Goal: Information Seeking & Learning: Learn about a topic

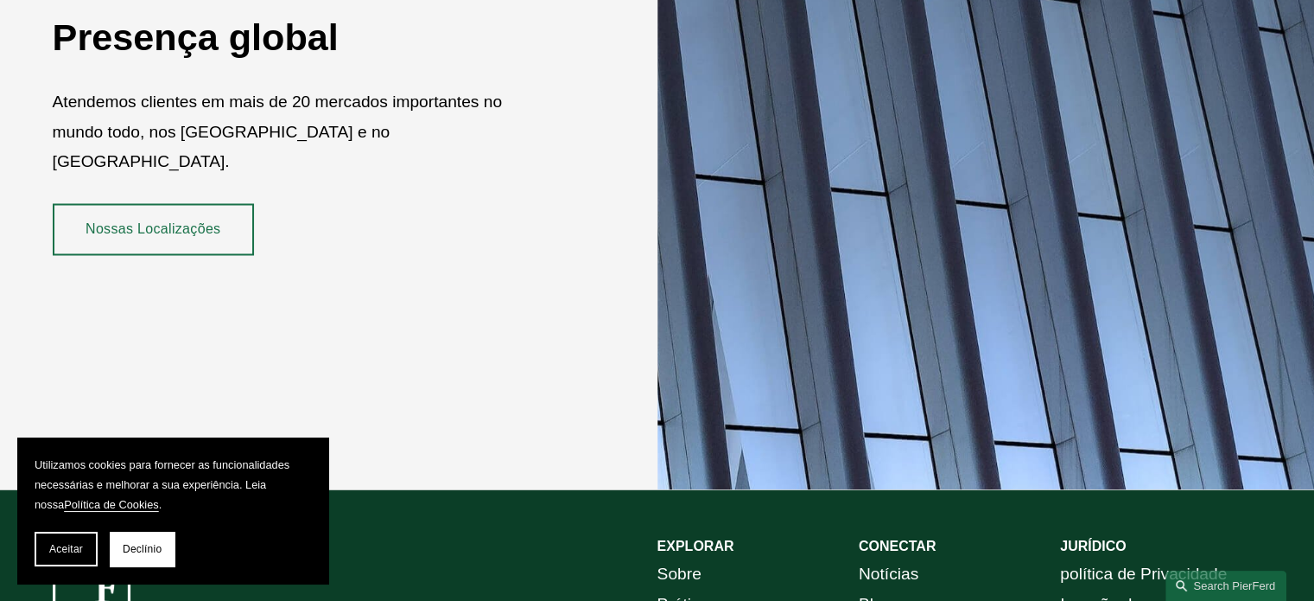
scroll to position [3279, 0]
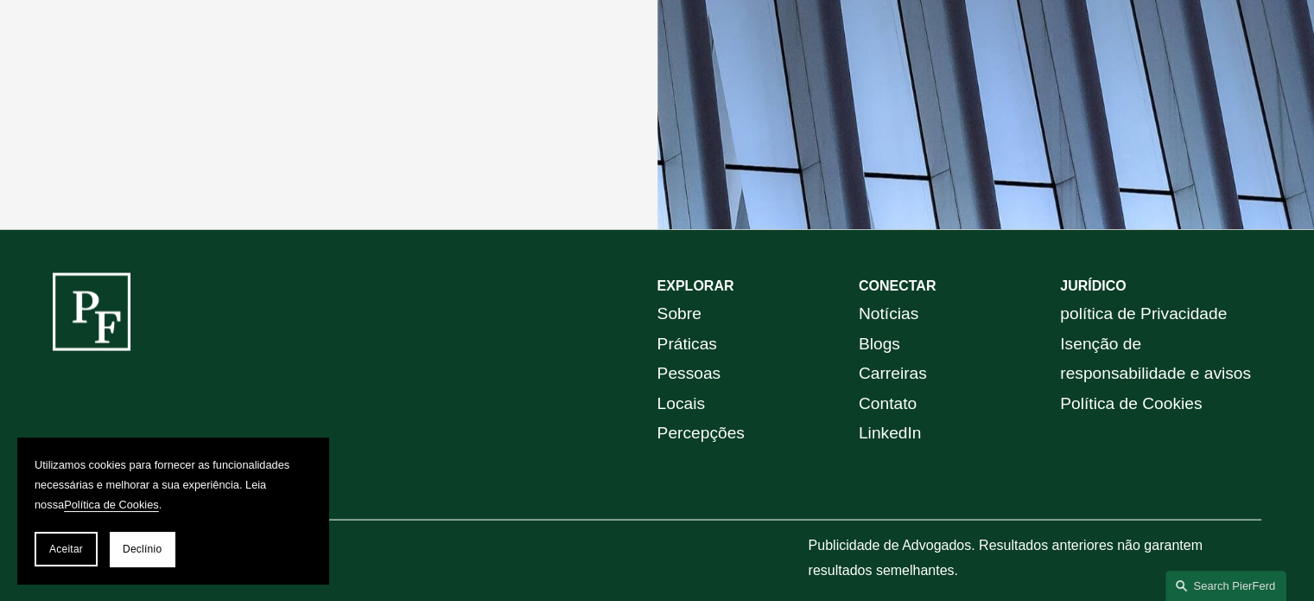
click at [685, 363] on font "Pessoas" at bounding box center [690, 372] width 64 height 18
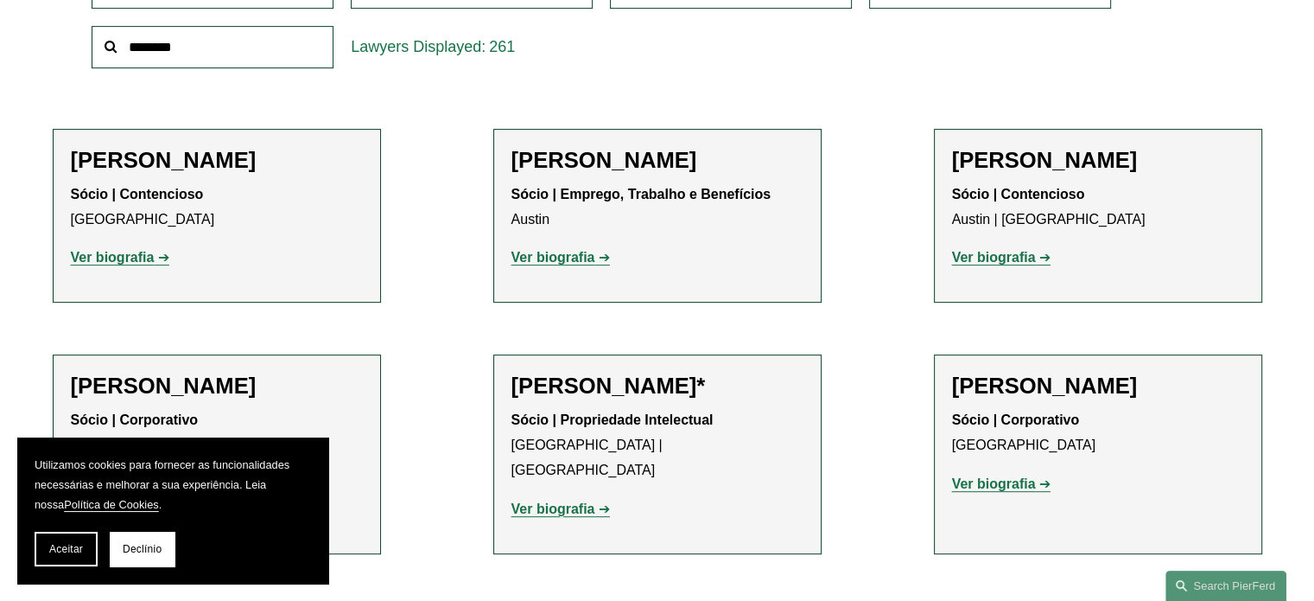
scroll to position [629, 0]
click at [65, 550] on font "Aceitar" at bounding box center [66, 549] width 34 height 12
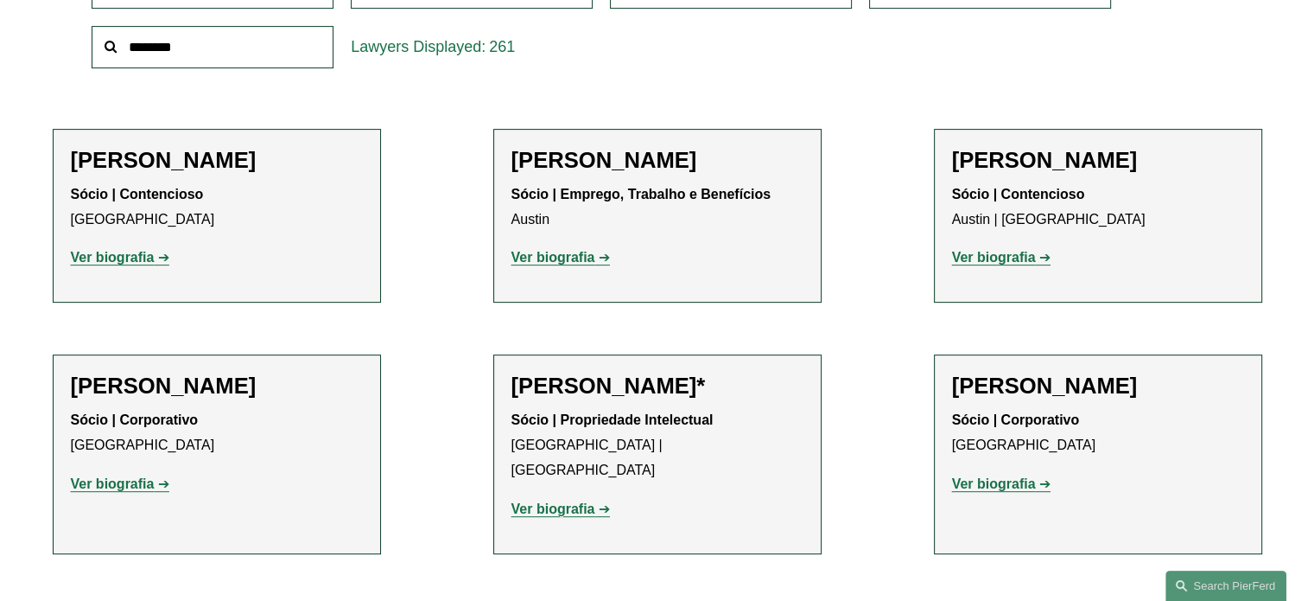
click at [555, 254] on font "Ver biografia" at bounding box center [554, 257] width 84 height 15
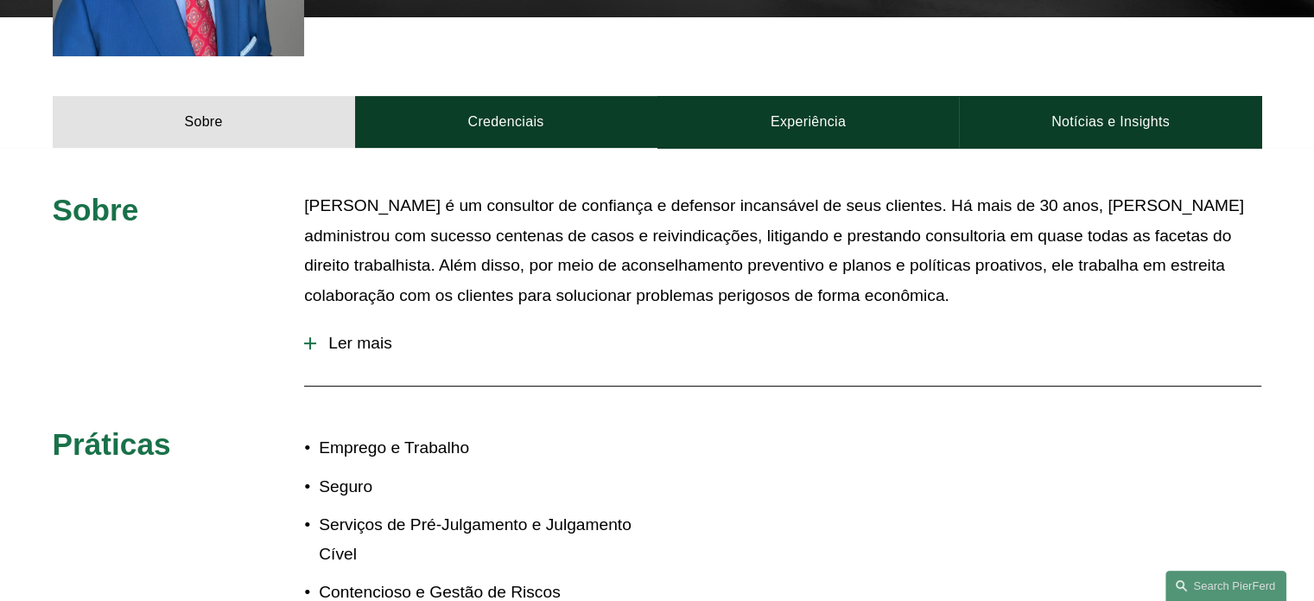
scroll to position [622, 0]
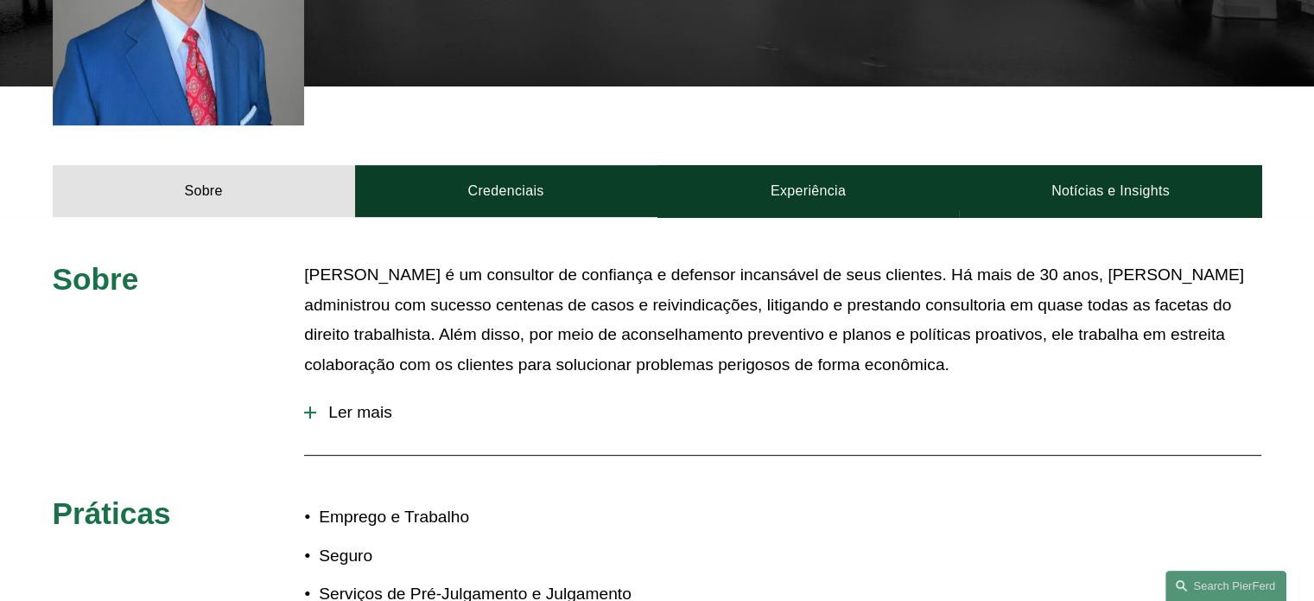
click at [343, 417] on font "Ler mais" at bounding box center [360, 412] width 64 height 18
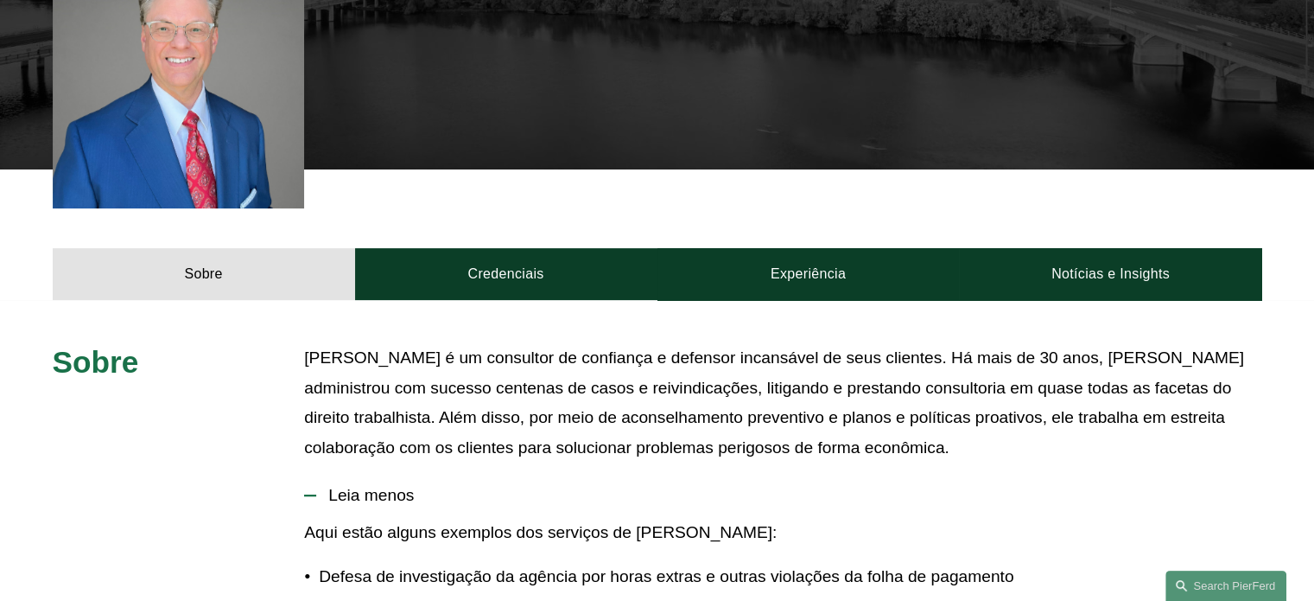
scroll to position [538, 0]
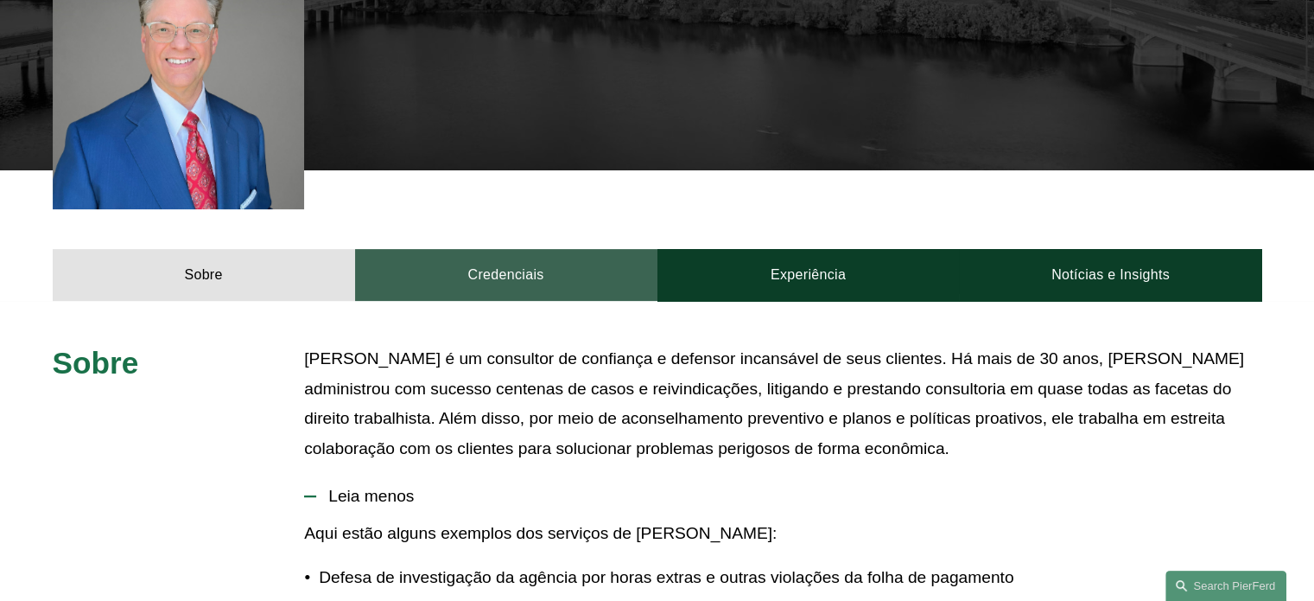
click at [506, 272] on font "Credenciais" at bounding box center [506, 274] width 76 height 15
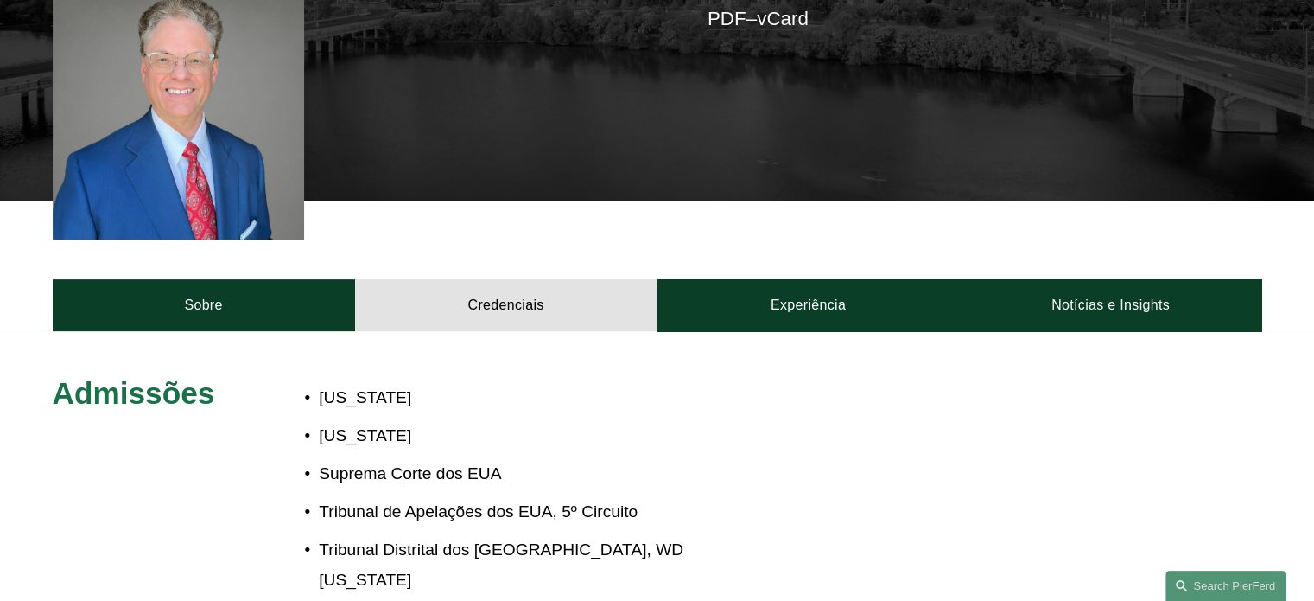
scroll to position [366, 0]
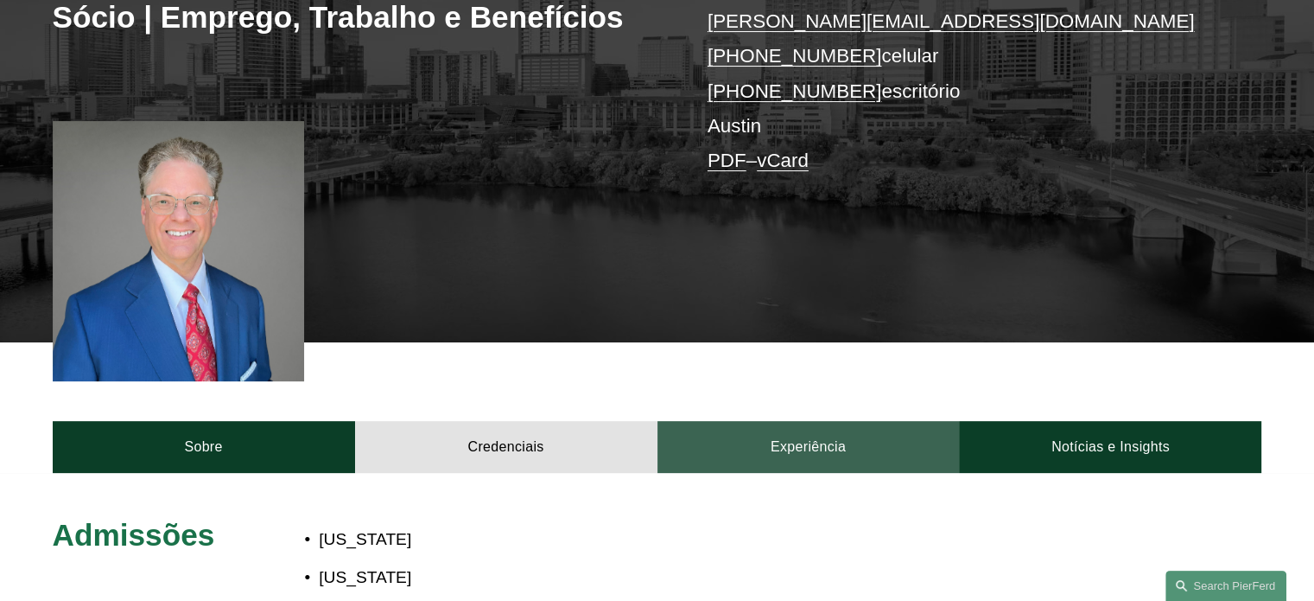
click at [760, 442] on link "Experiência" at bounding box center [809, 447] width 302 height 52
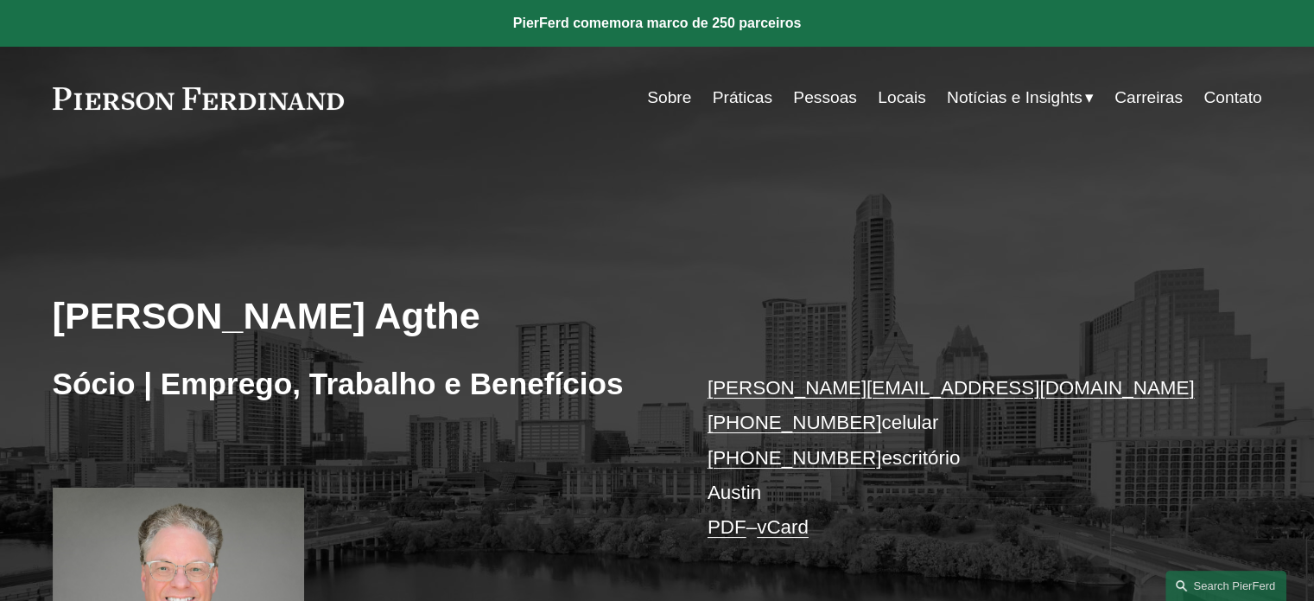
scroll to position [493, 0]
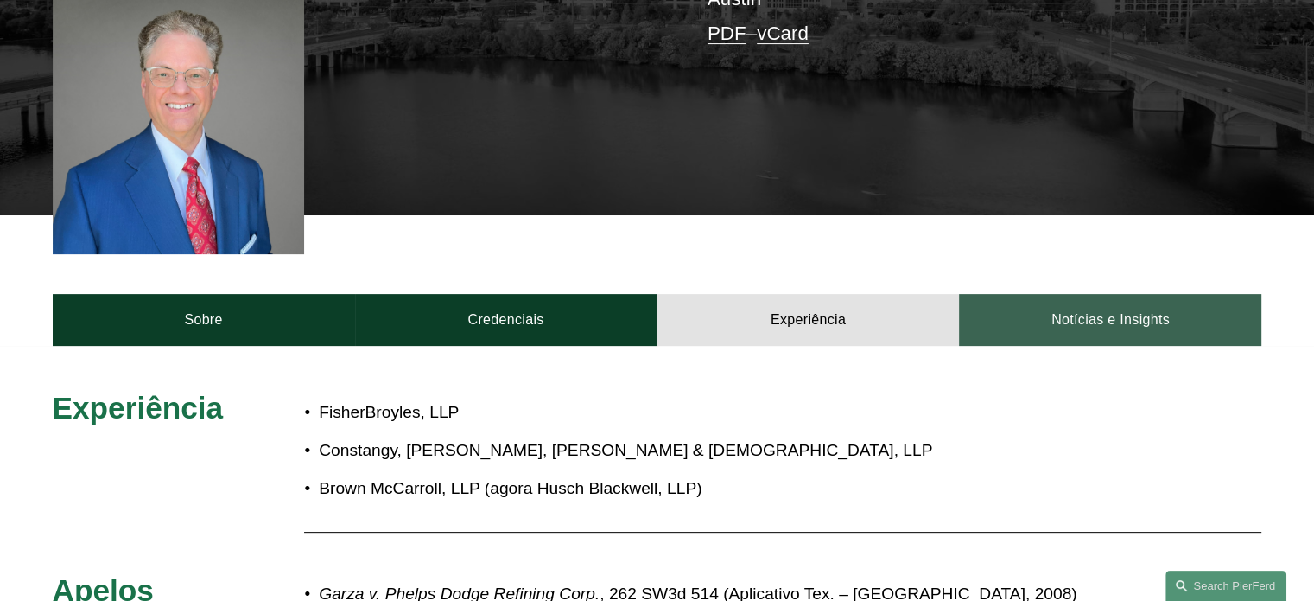
click at [1051, 317] on link "Notícias e Insights" at bounding box center [1110, 320] width 302 height 52
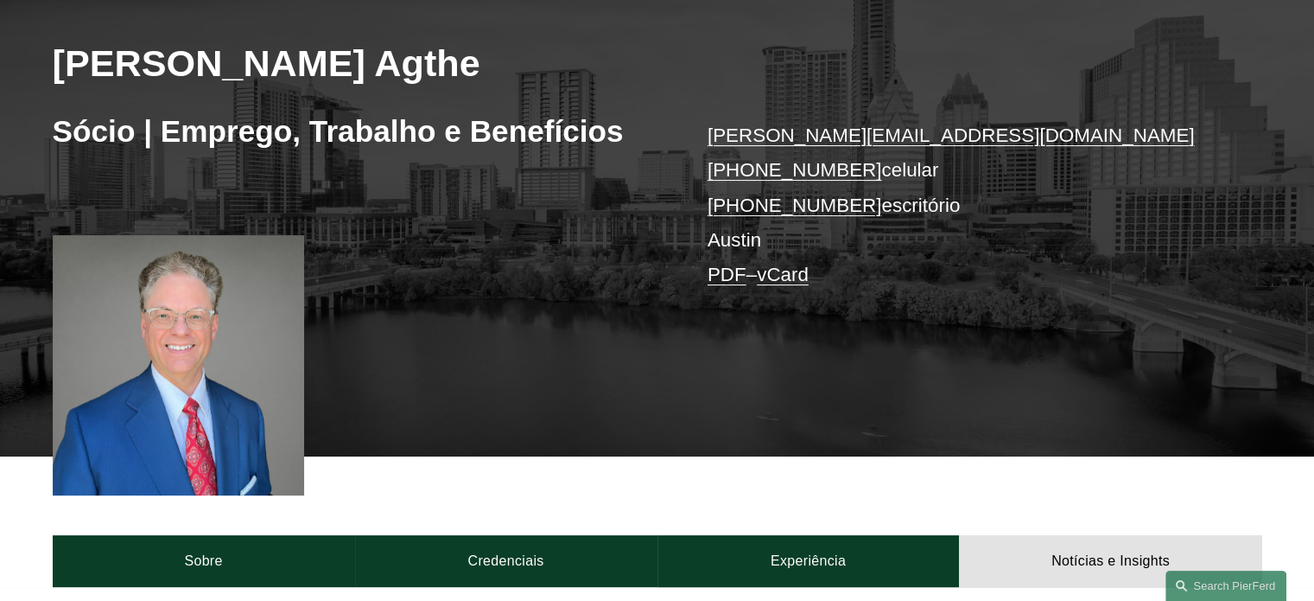
scroll to position [0, 0]
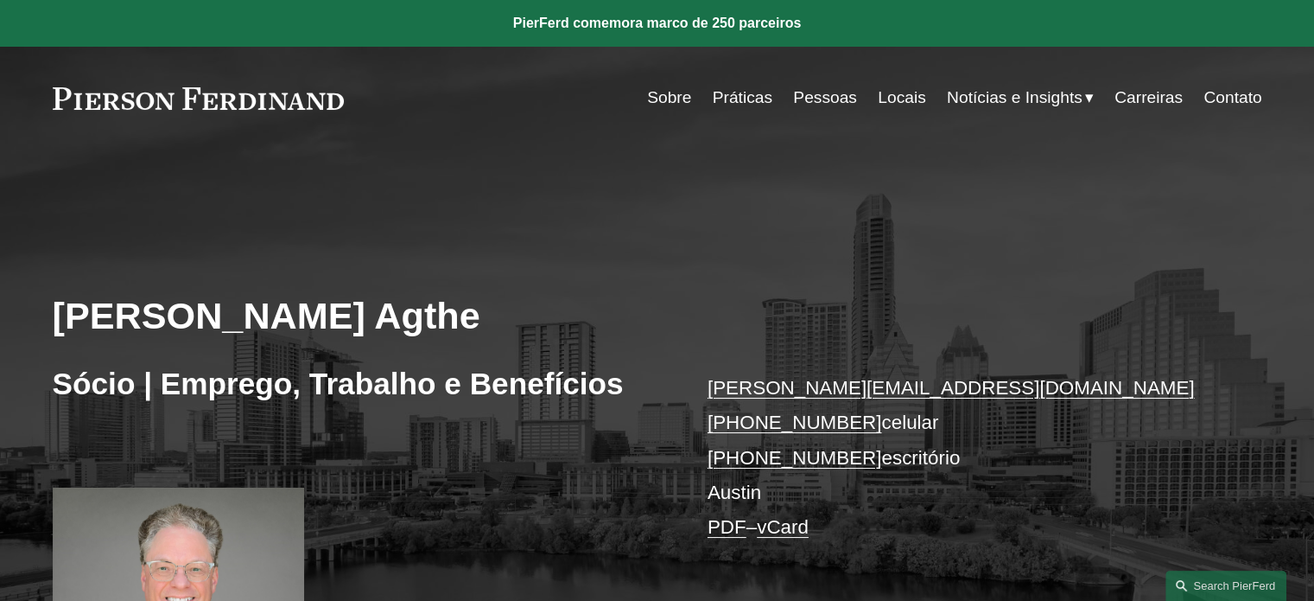
click at [1154, 97] on font "Carreiras" at bounding box center [1149, 97] width 68 height 18
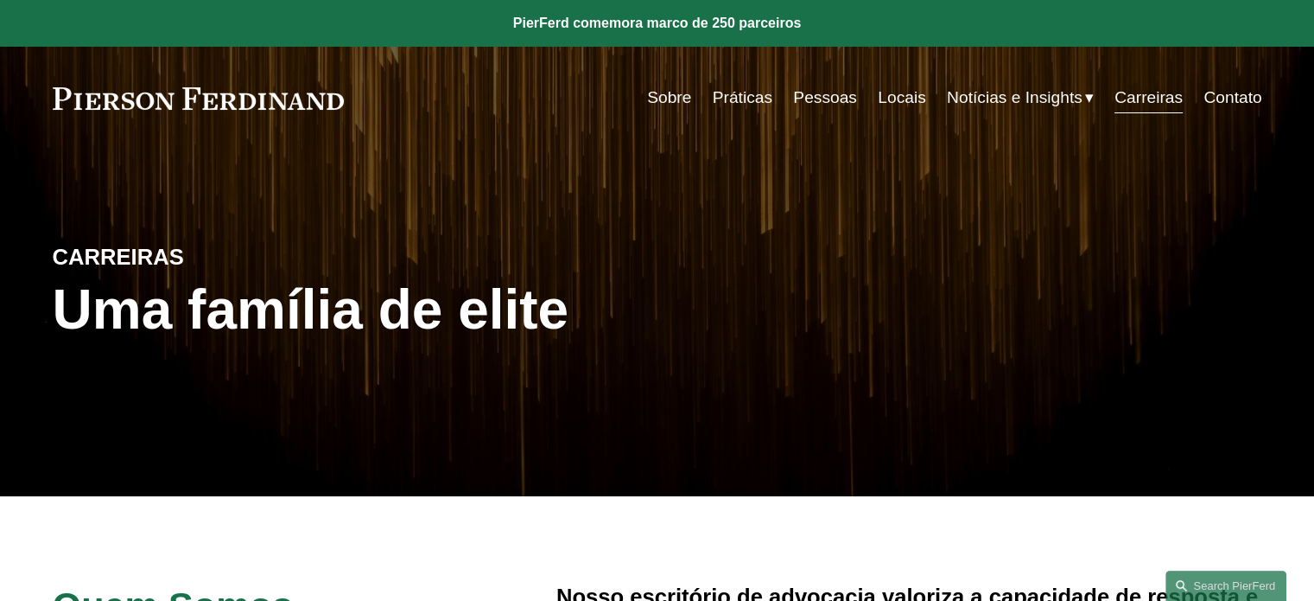
click at [662, 104] on font "Sobre" at bounding box center [669, 97] width 44 height 18
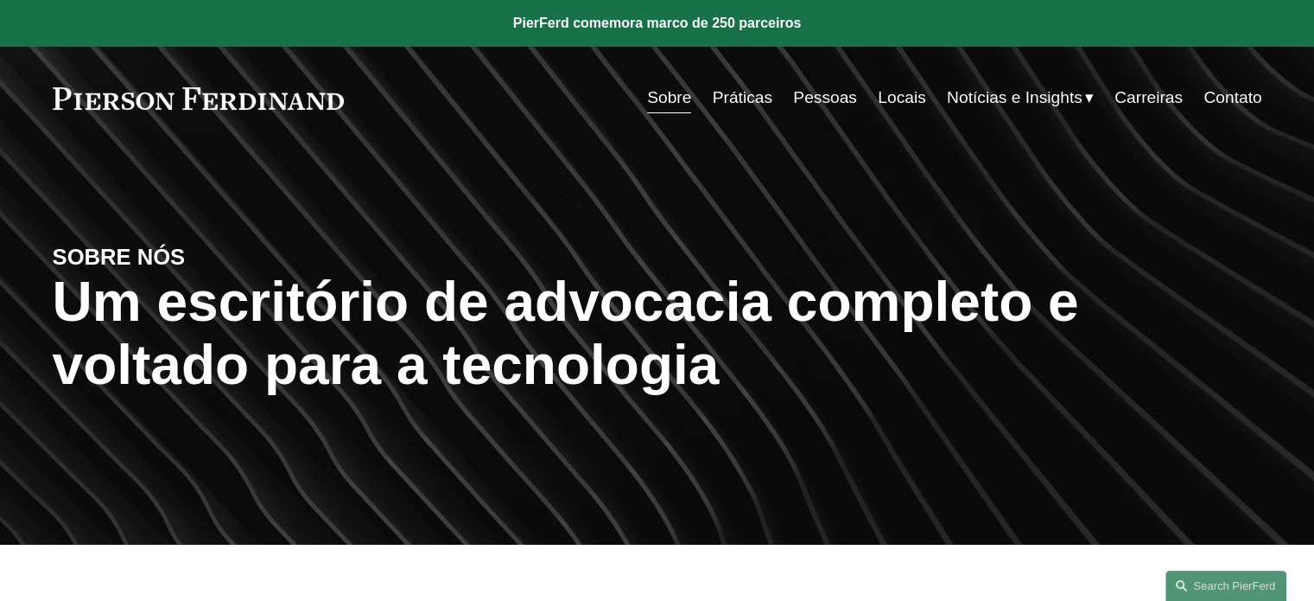
click at [726, 99] on font "Práticas" at bounding box center [743, 97] width 60 height 18
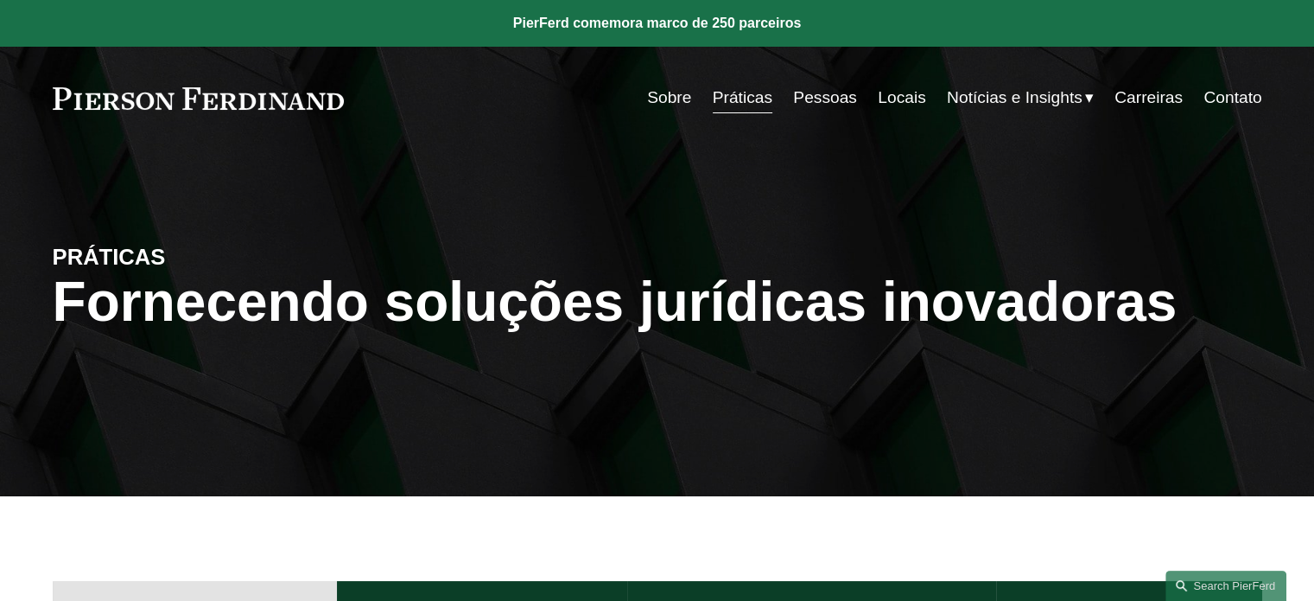
click at [671, 101] on font "Sobre" at bounding box center [669, 97] width 44 height 18
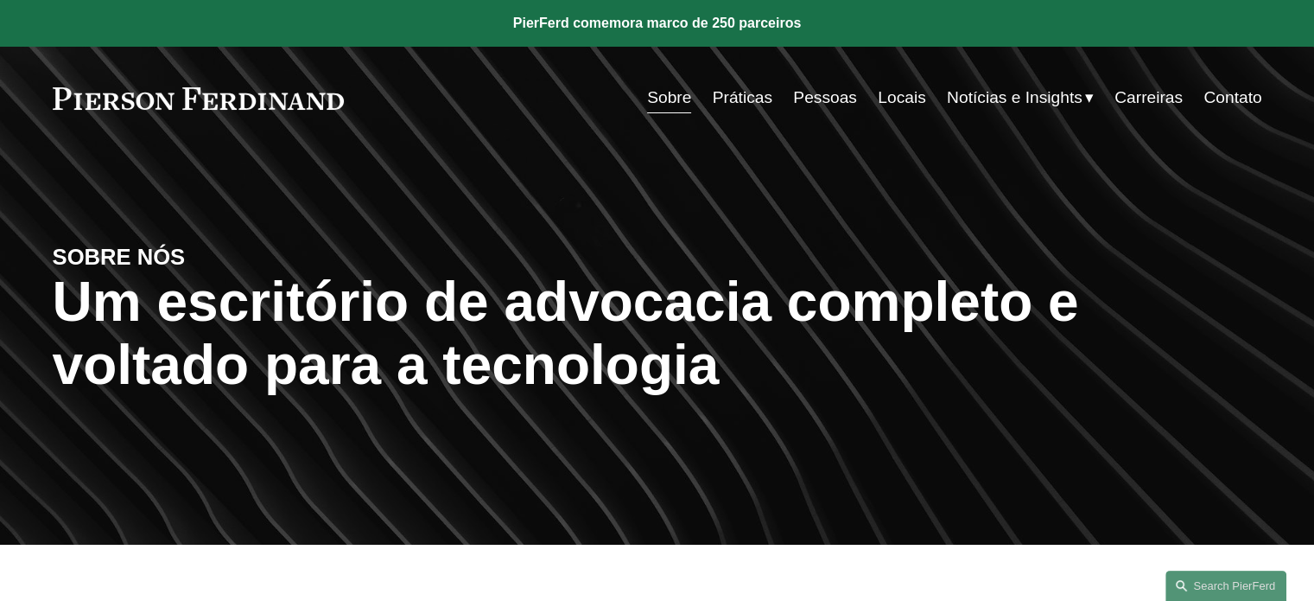
click at [668, 96] on font "Sobre" at bounding box center [669, 97] width 44 height 18
click at [669, 96] on font "Sobre" at bounding box center [669, 97] width 44 height 18
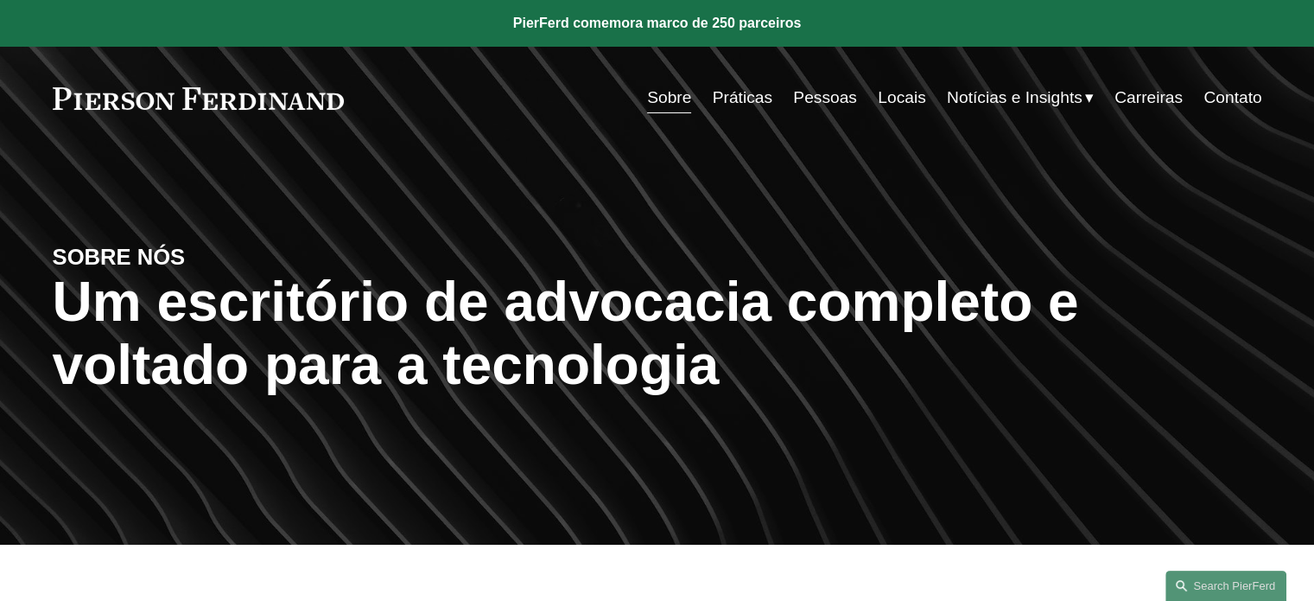
click at [669, 96] on font "Sobre" at bounding box center [669, 97] width 44 height 18
click at [740, 103] on font "Práticas" at bounding box center [743, 97] width 60 height 18
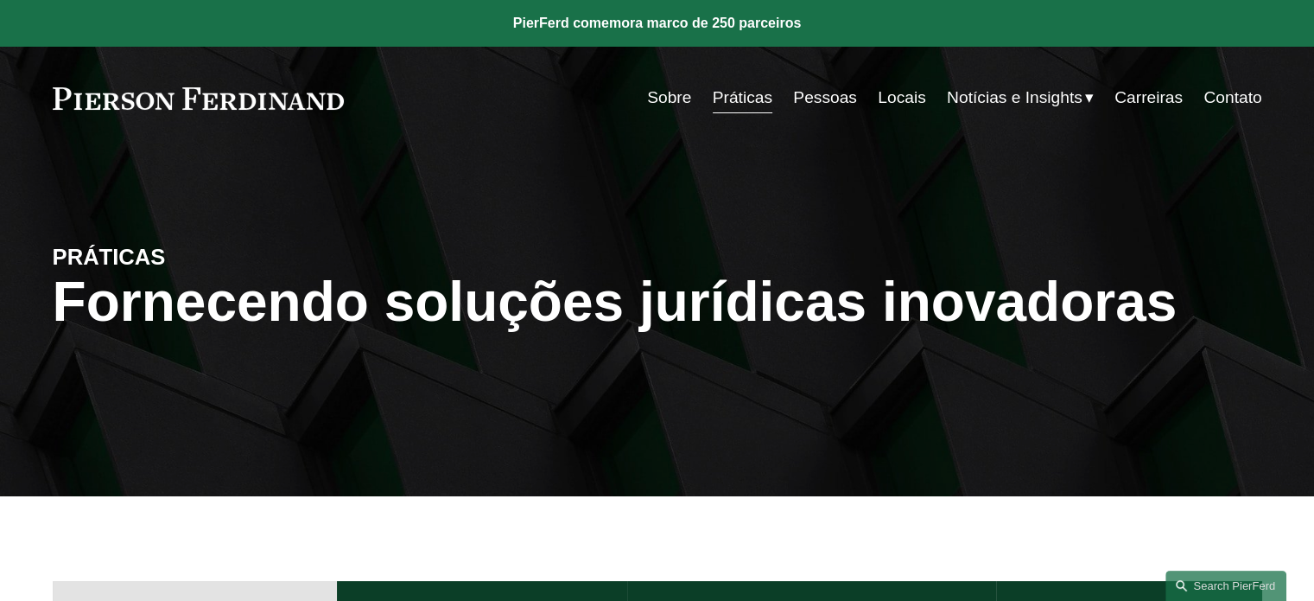
click at [661, 99] on font "Sobre" at bounding box center [669, 97] width 44 height 18
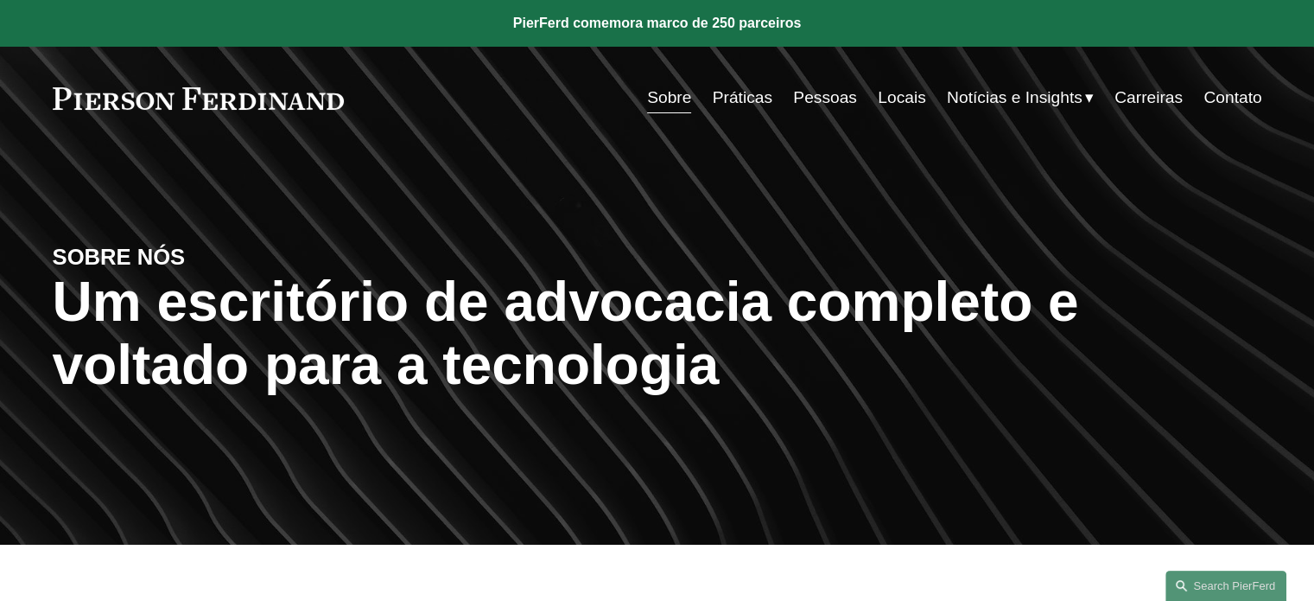
click at [1127, 107] on font "Carreiras" at bounding box center [1149, 98] width 68 height 30
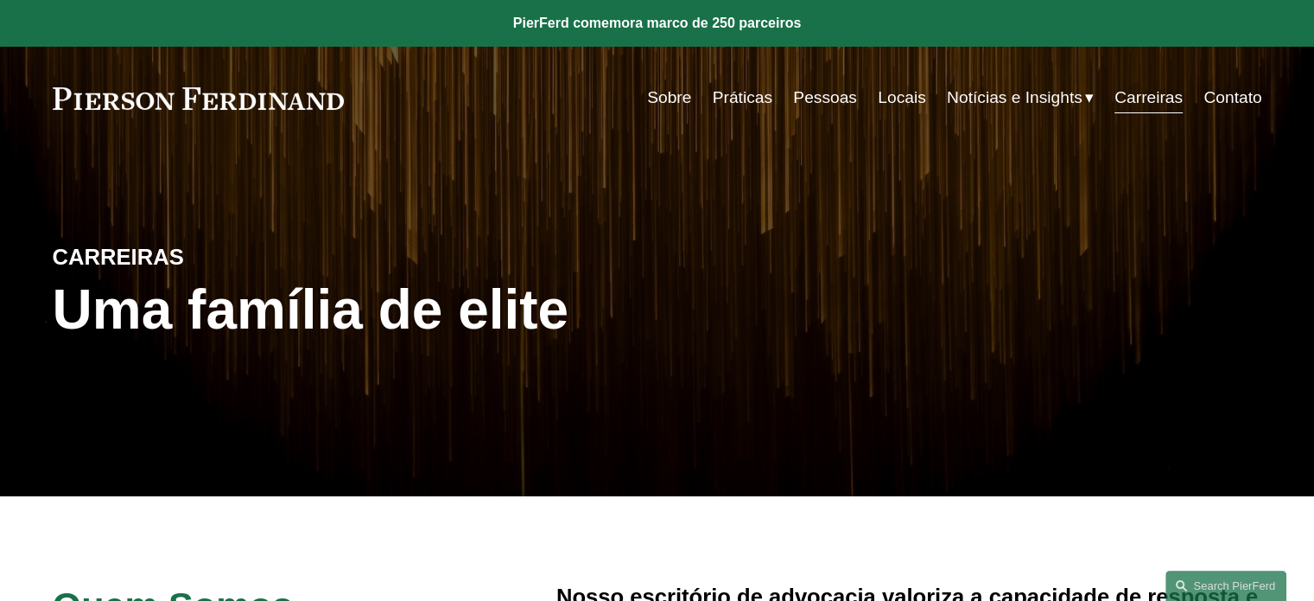
click at [1231, 103] on font "Contato" at bounding box center [1233, 97] width 58 height 18
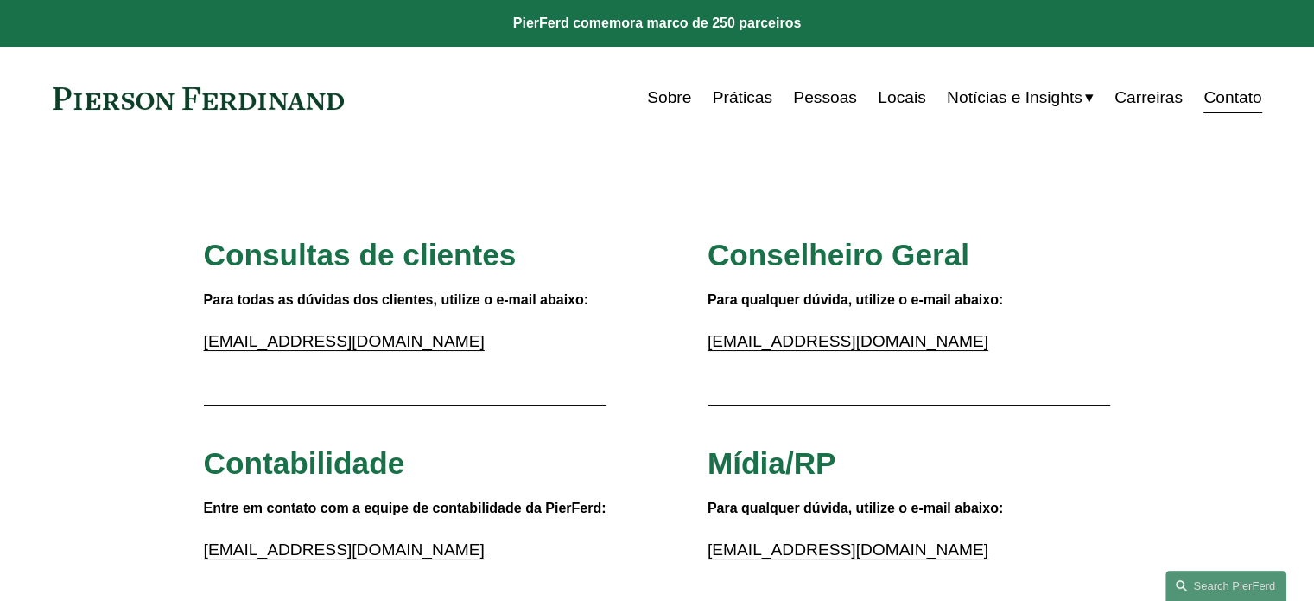
click at [1155, 104] on font "Carreiras" at bounding box center [1149, 97] width 68 height 18
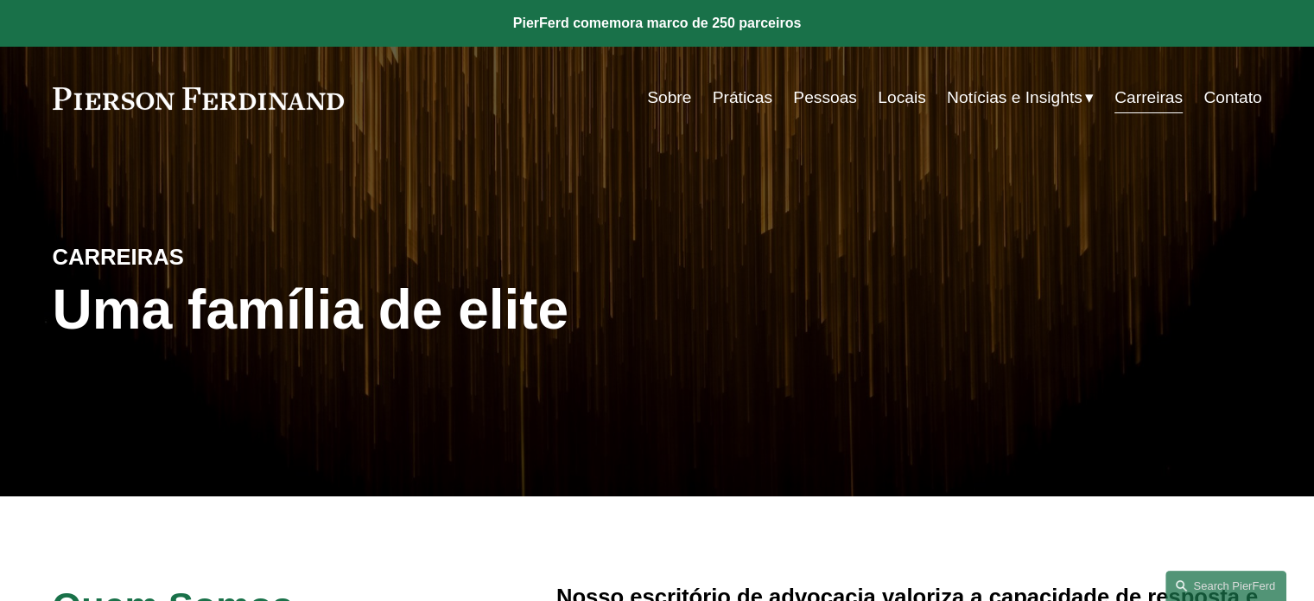
drag, startPoint x: 808, startPoint y: 99, endPoint x: 727, endPoint y: 102, distance: 81.3
click at [727, 102] on font "Práticas" at bounding box center [743, 97] width 60 height 18
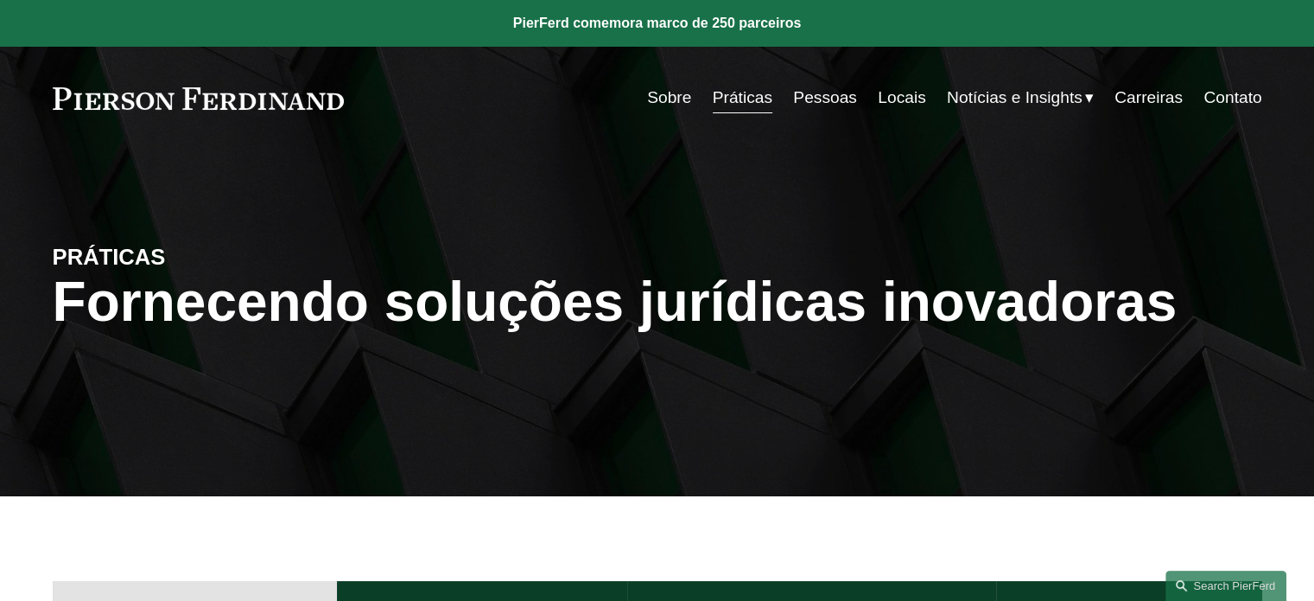
click at [725, 98] on font "Práticas" at bounding box center [743, 97] width 60 height 18
click at [657, 97] on font "Sobre" at bounding box center [669, 97] width 44 height 18
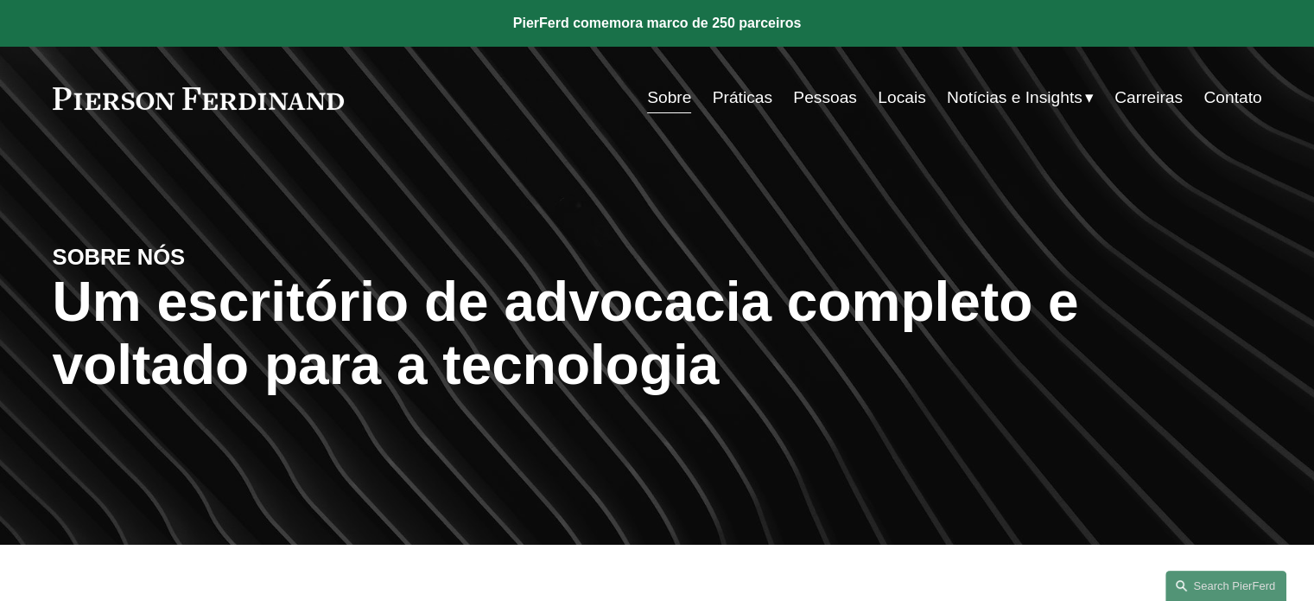
click at [837, 102] on font "Pessoas" at bounding box center [825, 97] width 64 height 18
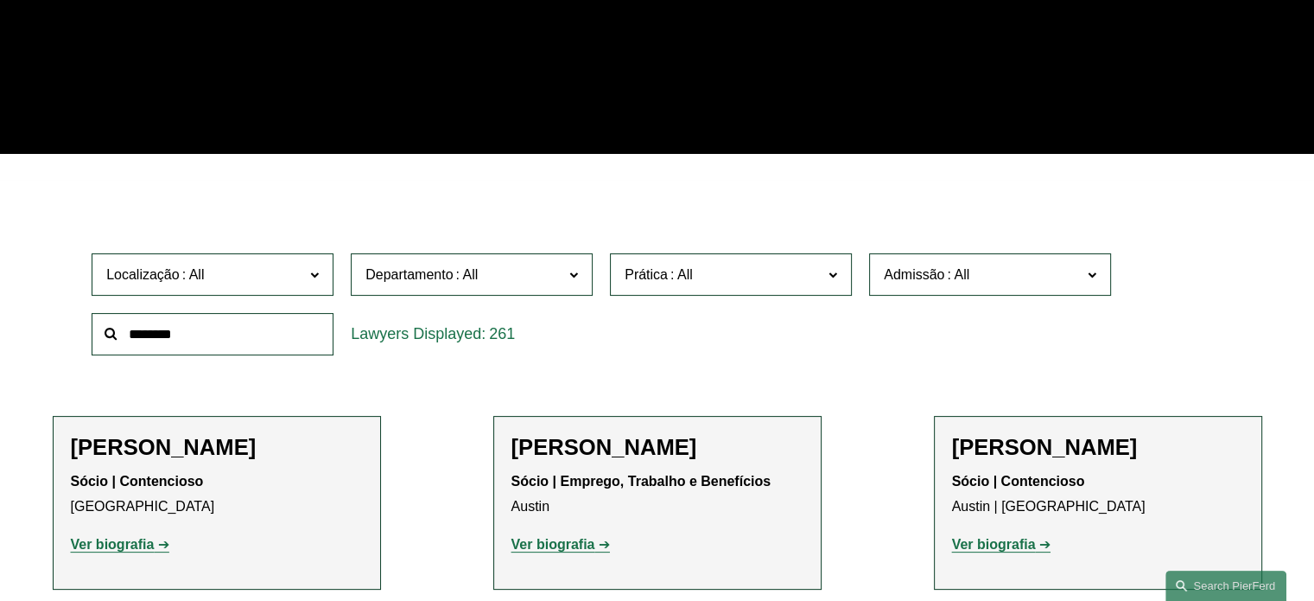
scroll to position [487, 0]
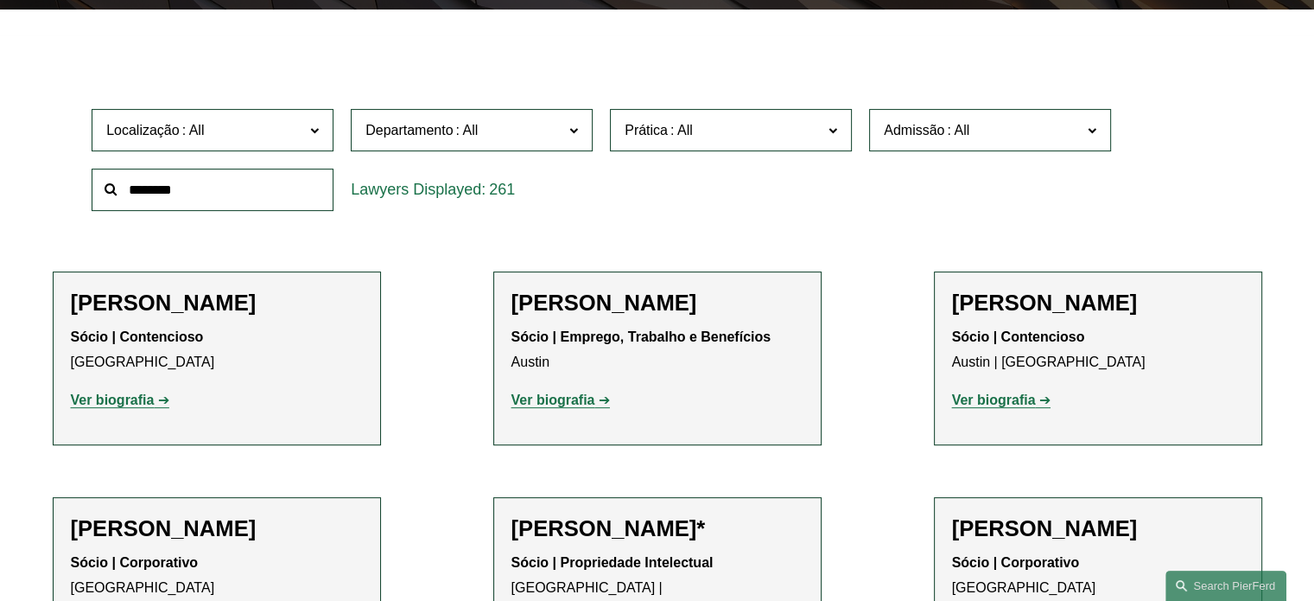
click at [582, 403] on font "Ver biografia" at bounding box center [554, 399] width 84 height 15
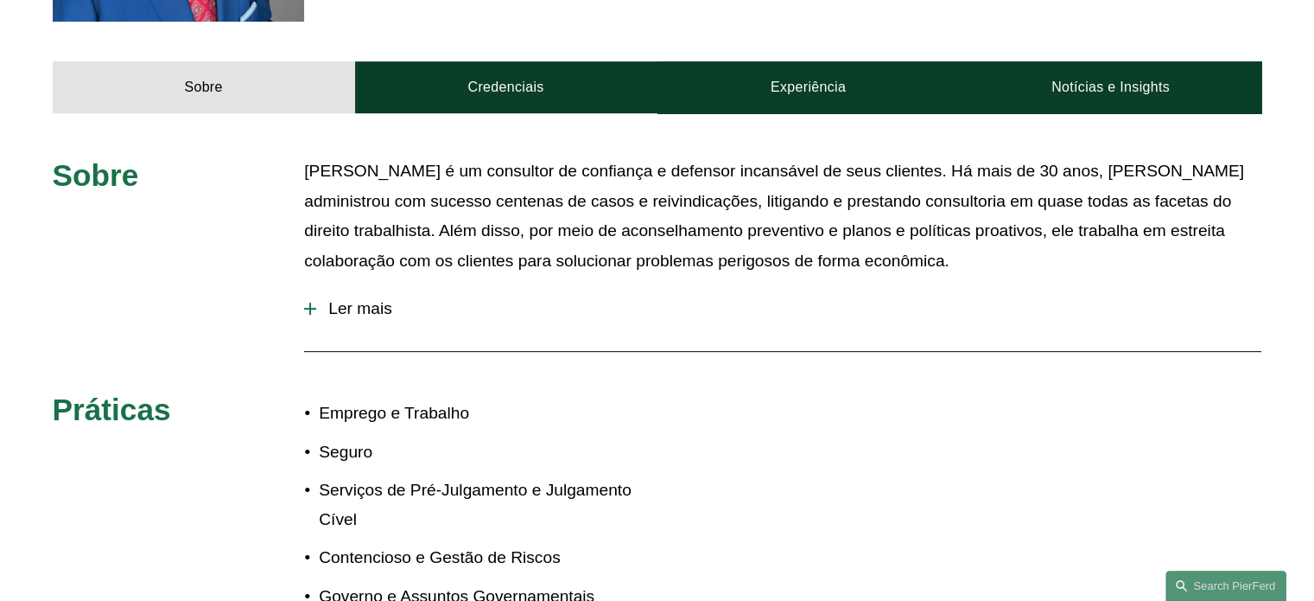
scroll to position [740, 0]
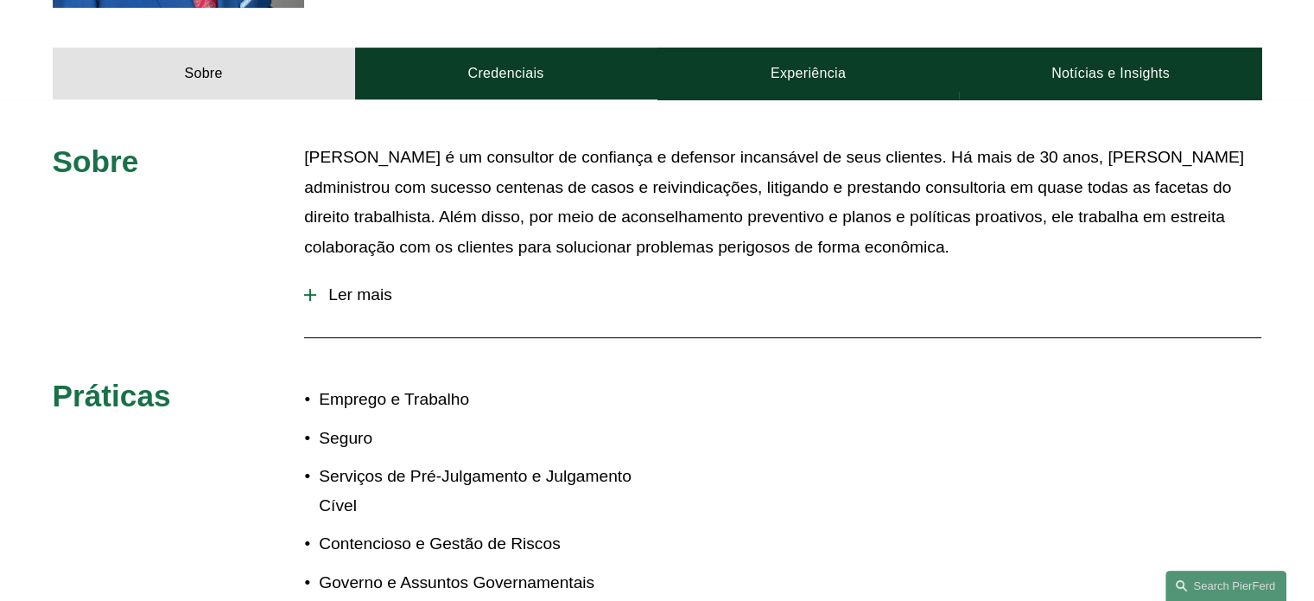
click at [370, 298] on font "Ler mais" at bounding box center [360, 294] width 64 height 18
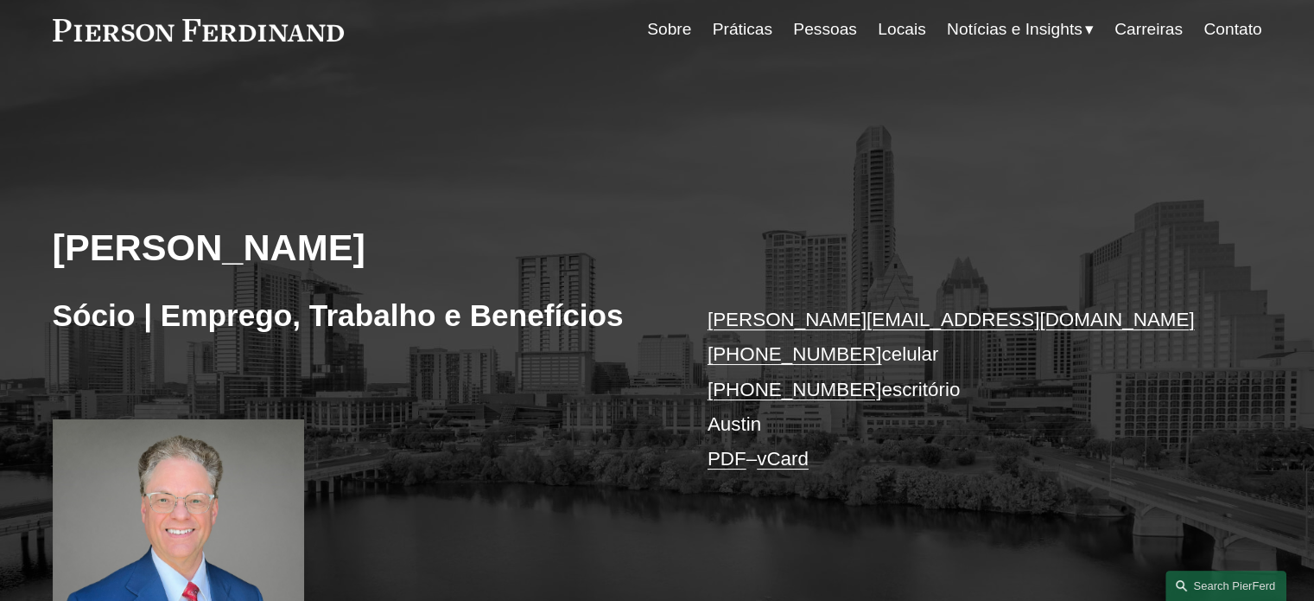
scroll to position [0, 0]
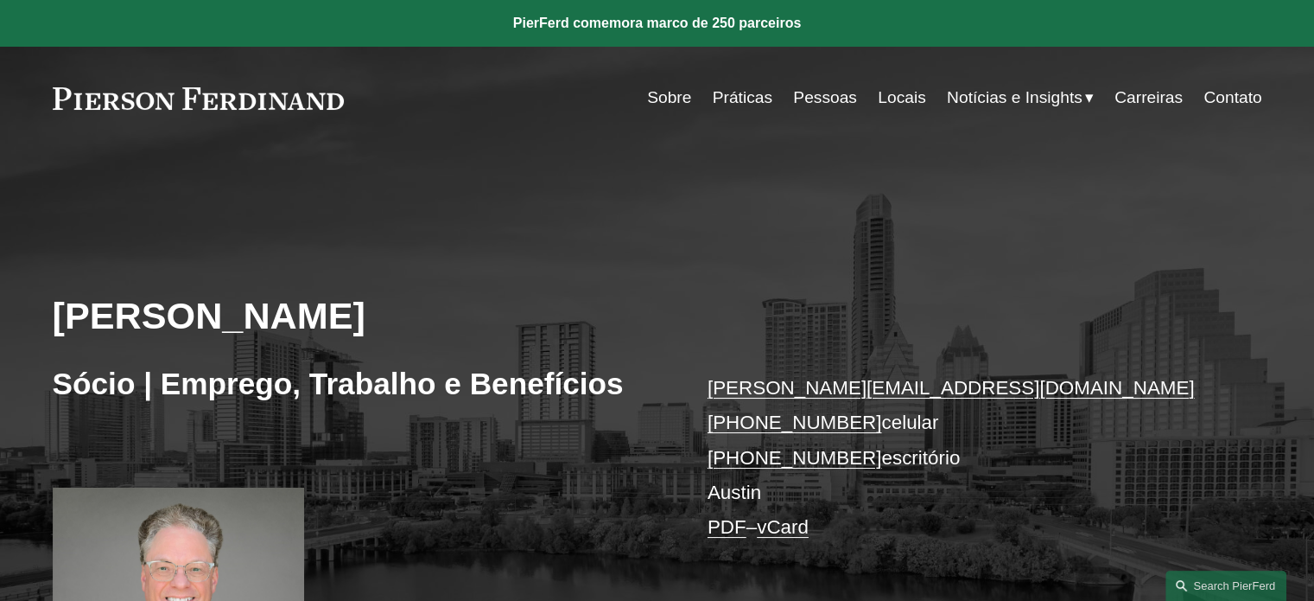
click at [655, 103] on font "Sobre" at bounding box center [669, 97] width 44 height 18
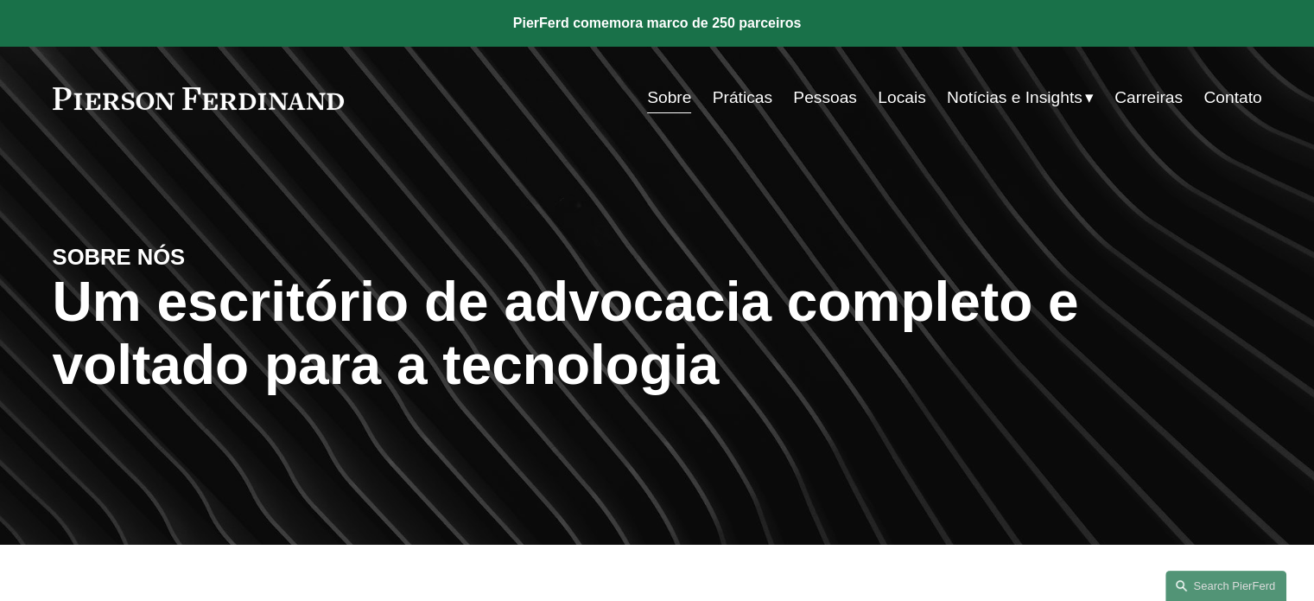
click at [741, 101] on font "Práticas" at bounding box center [743, 97] width 60 height 18
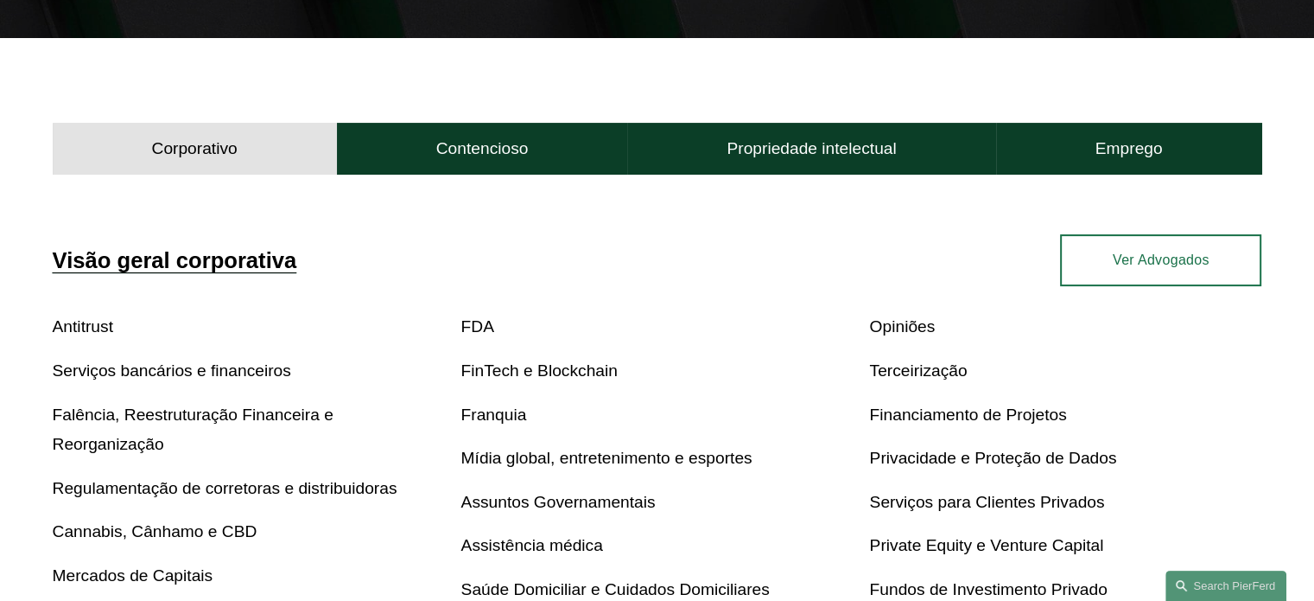
scroll to position [461, 0]
